Goal: Information Seeking & Learning: Learn about a topic

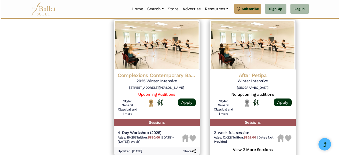
scroll to position [680, 0]
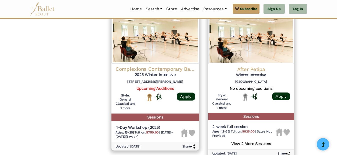
click at [137, 93] on div at bounding box center [155, 102] width 40 height 19
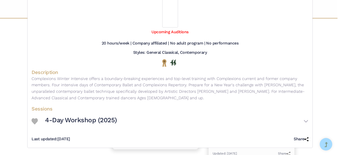
scroll to position [24, 0]
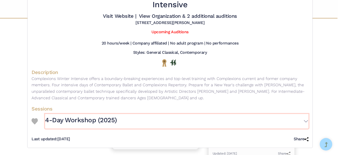
click at [62, 118] on h3 "4-Day Workshop (2025)" at bounding box center [81, 120] width 72 height 9
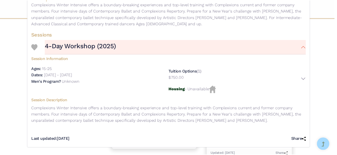
scroll to position [0, 0]
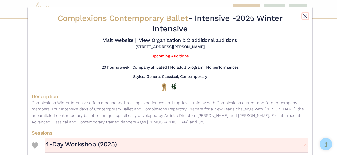
click at [306, 15] on button "Close" at bounding box center [305, 16] width 6 height 6
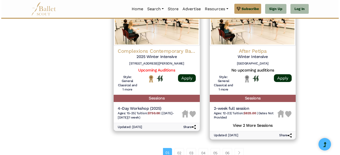
scroll to position [694, 0]
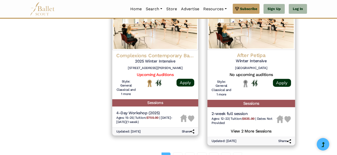
click at [257, 127] on h5 "View 2 More Sessions" at bounding box center [251, 130] width 80 height 7
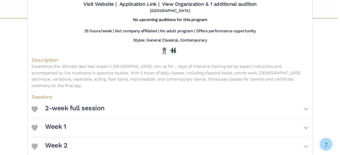
scroll to position [42, 0]
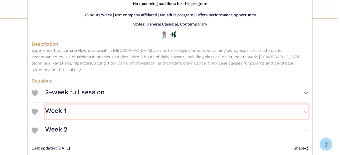
click at [300, 109] on button "Week 1" at bounding box center [176, 112] width 263 height 15
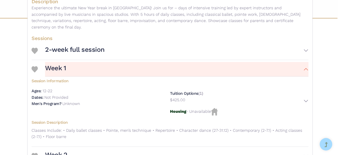
scroll to position [113, 0]
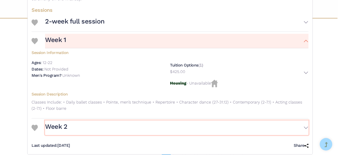
click at [297, 121] on button "Week 2" at bounding box center [176, 128] width 263 height 15
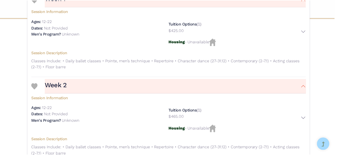
scroll to position [181, 0]
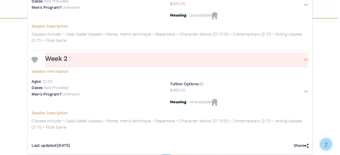
click at [180, 152] on div "After Petipa - Intensive - Winter Intensive Visit Website | Application Link | …" at bounding box center [170, 77] width 340 height 155
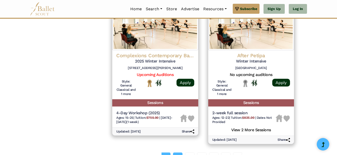
click at [180, 153] on link "02" at bounding box center [178, 158] width 10 height 10
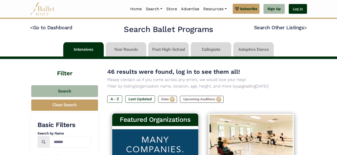
click at [295, 11] on link "Log In" at bounding box center [298, 9] width 18 height 10
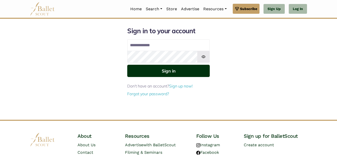
click at [168, 69] on button "Sign in" at bounding box center [168, 71] width 83 height 12
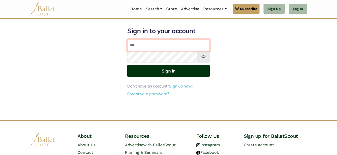
type input "**********"
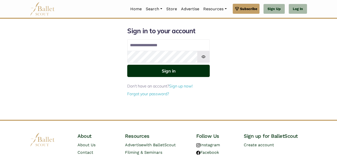
click at [156, 67] on button "Sign in" at bounding box center [168, 71] width 83 height 12
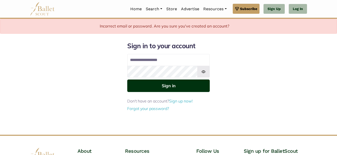
click at [166, 89] on button "Sign in" at bounding box center [168, 86] width 83 height 12
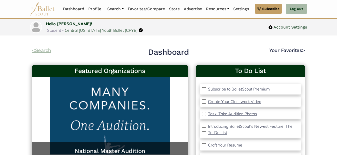
click at [42, 52] on link "< Search" at bounding box center [41, 50] width 19 height 6
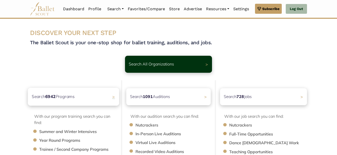
click at [80, 101] on div "Search 6942 Programs >" at bounding box center [73, 97] width 91 height 18
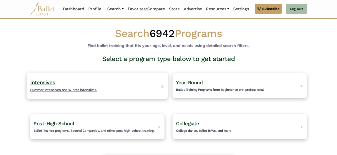
click at [119, 84] on div "Intensives Summer intensives and Winter intensives. >" at bounding box center [97, 86] width 141 height 26
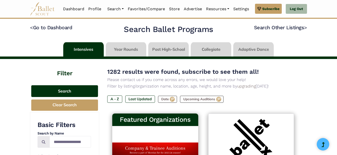
click at [85, 88] on button "Search" at bounding box center [64, 91] width 67 height 12
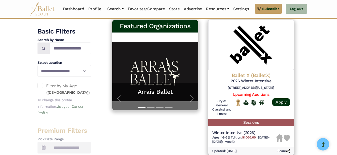
scroll to position [98, 0]
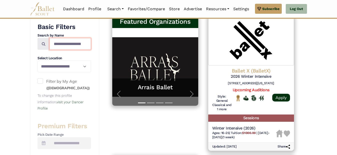
click at [70, 43] on input "Search by names..." at bounding box center [71, 44] width 42 height 12
type input "******"
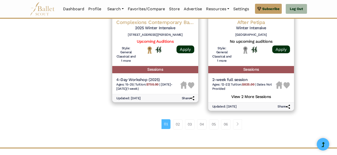
scroll to position [742, 0]
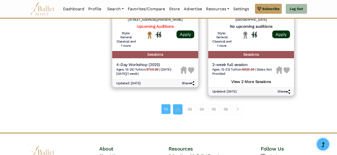
click at [179, 105] on link "02" at bounding box center [178, 109] width 10 height 10
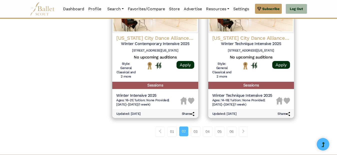
scroll to position [720, 0]
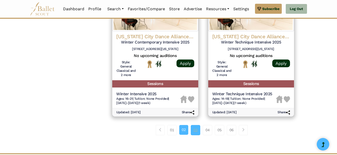
click at [196, 130] on link "03" at bounding box center [196, 130] width 10 height 10
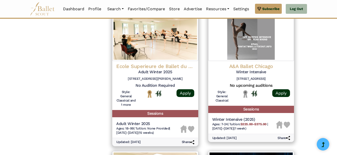
scroll to position [536, 0]
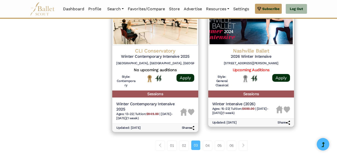
scroll to position [695, 0]
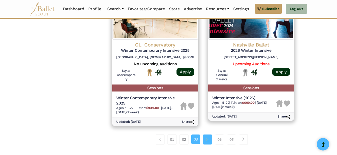
click at [204, 139] on link "04" at bounding box center [208, 140] width 10 height 10
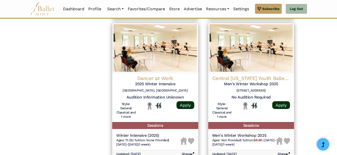
scroll to position [697, 0]
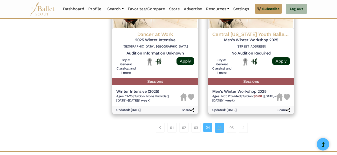
click at [223, 125] on link "05" at bounding box center [220, 128] width 10 height 10
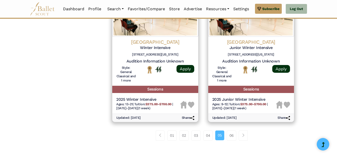
scroll to position [711, 0]
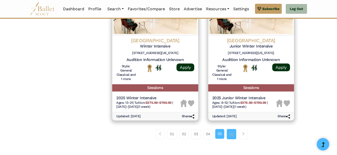
click at [236, 129] on link "06" at bounding box center [232, 134] width 10 height 10
